Goal: Information Seeking & Learning: Learn about a topic

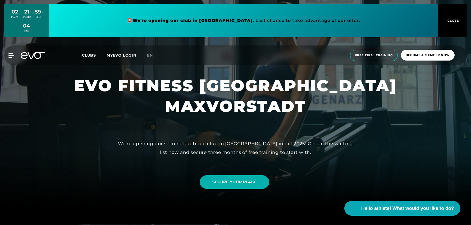
scroll to position [97, 0]
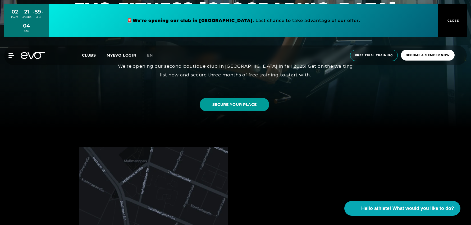
click at [226, 108] on link "SECURE YOUR PLACE" at bounding box center [235, 105] width 70 height 14
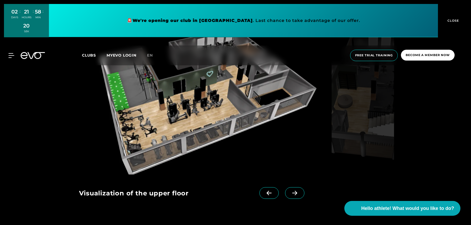
scroll to position [510, 0]
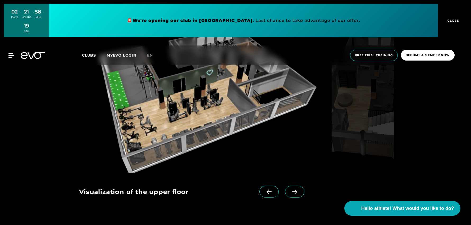
click at [188, 100] on img at bounding box center [204, 98] width 251 height 150
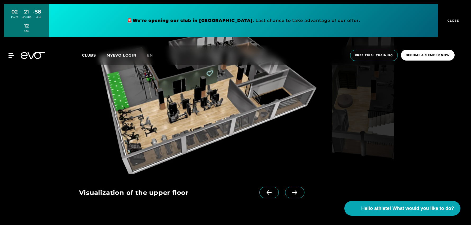
scroll to position [510, 0]
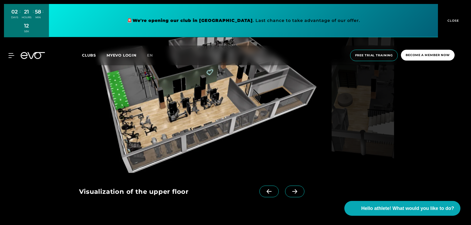
click at [290, 193] on icon at bounding box center [294, 191] width 9 height 5
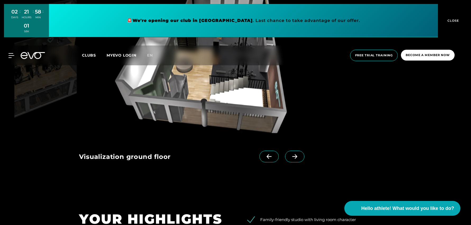
scroll to position [549, 0]
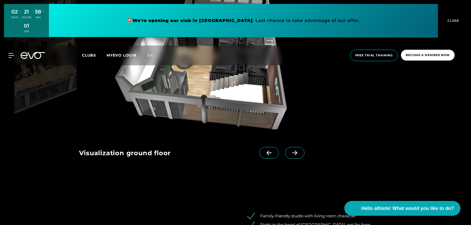
click at [262, 156] on span at bounding box center [269, 153] width 19 height 12
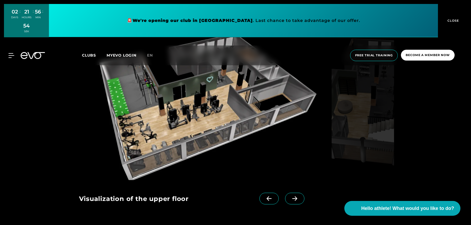
scroll to position [506, 0]
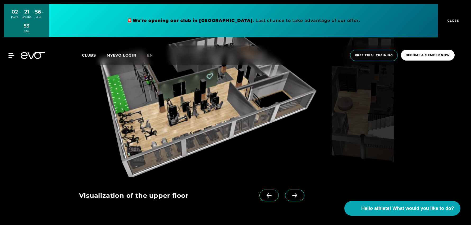
click at [293, 195] on icon at bounding box center [295, 196] width 5 height 5
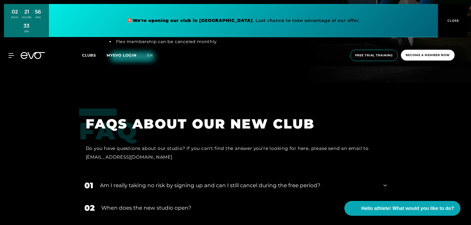
scroll to position [1021, 0]
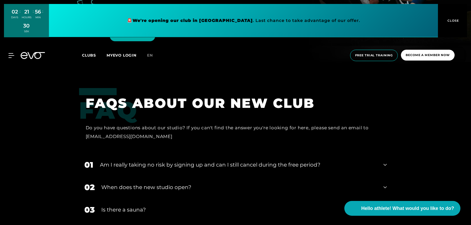
click at [233, 162] on font "Am I really taking no risk by signing up and can I still cancel during the free…" at bounding box center [210, 165] width 221 height 6
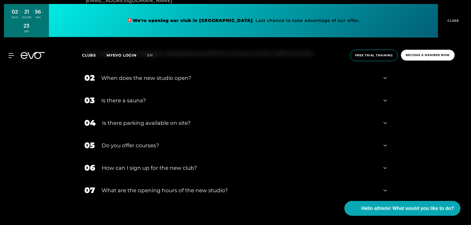
scroll to position [1158, 0]
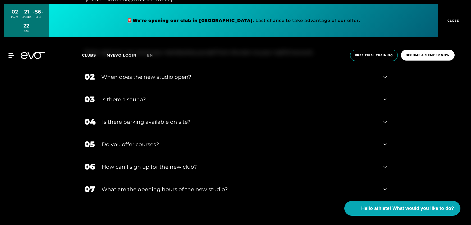
click at [191, 141] on div "Do you offer courses?" at bounding box center [240, 145] width 276 height 8
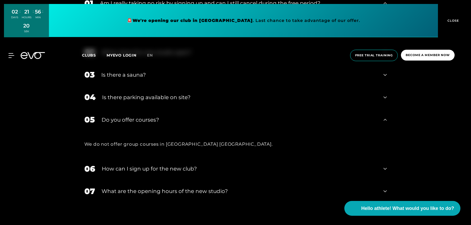
scroll to position [1188, 0]
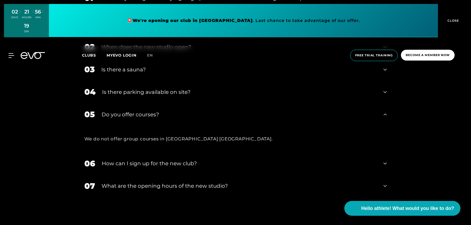
click at [200, 183] on font "What are the opening hours of the new studio?" at bounding box center [165, 186] width 126 height 6
click at [192, 183] on font "What are the opening hours of the new studio?" at bounding box center [165, 186] width 126 height 6
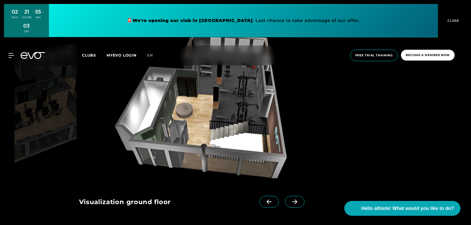
scroll to position [555, 0]
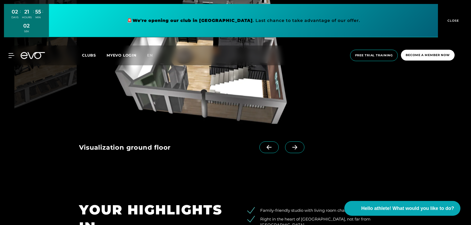
click at [265, 146] on icon at bounding box center [269, 147] width 9 height 5
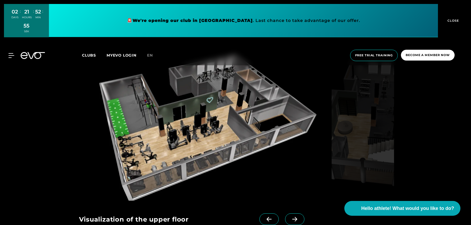
scroll to position [492, 0]
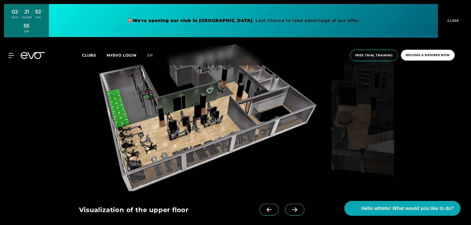
click at [290, 210] on icon at bounding box center [294, 210] width 9 height 5
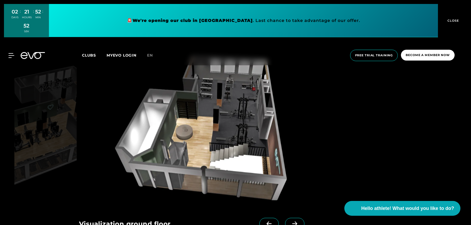
scroll to position [475, 0]
